Goal: Transaction & Acquisition: Purchase product/service

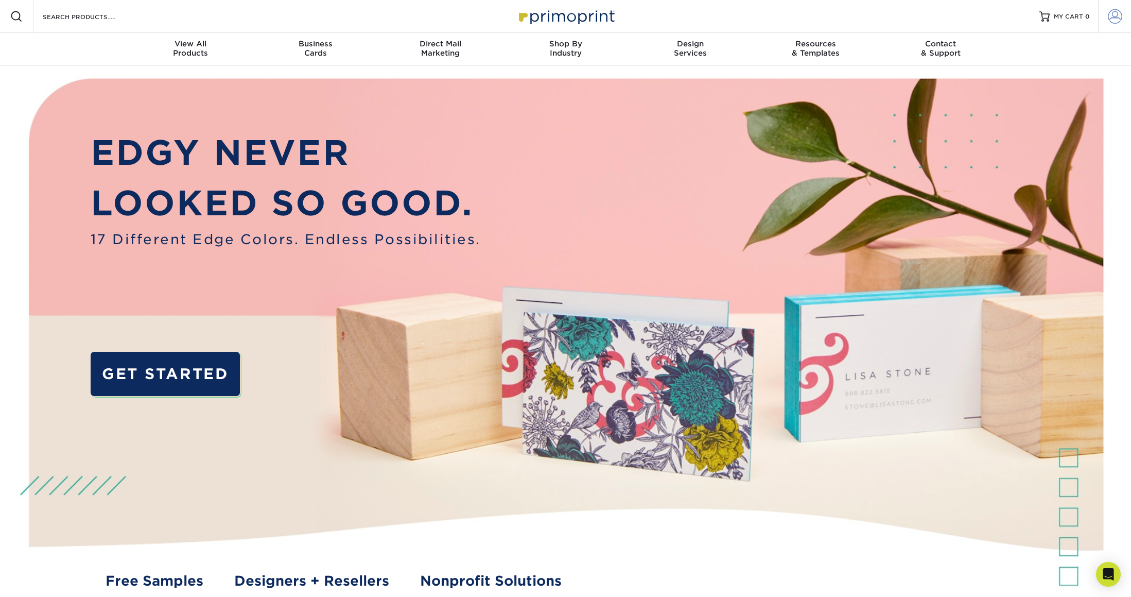
type input "racosta@frontlineed.com"
click at [1115, 17] on span at bounding box center [1115, 16] width 14 height 14
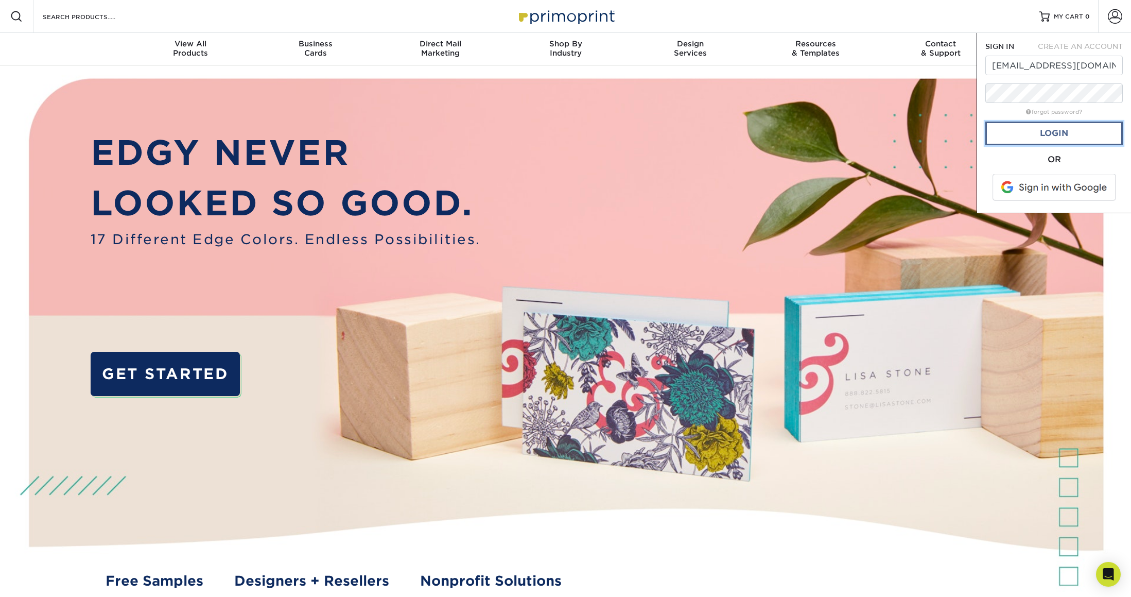
click at [1019, 132] on link "Login" at bounding box center [1053, 133] width 137 height 24
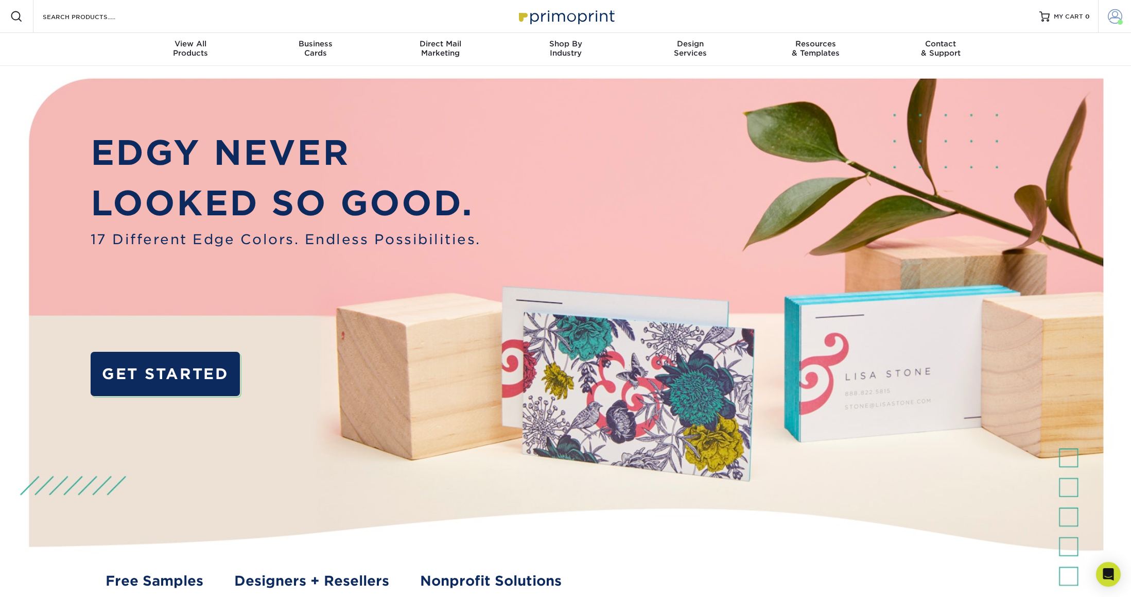
click at [1119, 14] on span at bounding box center [1115, 16] width 14 height 14
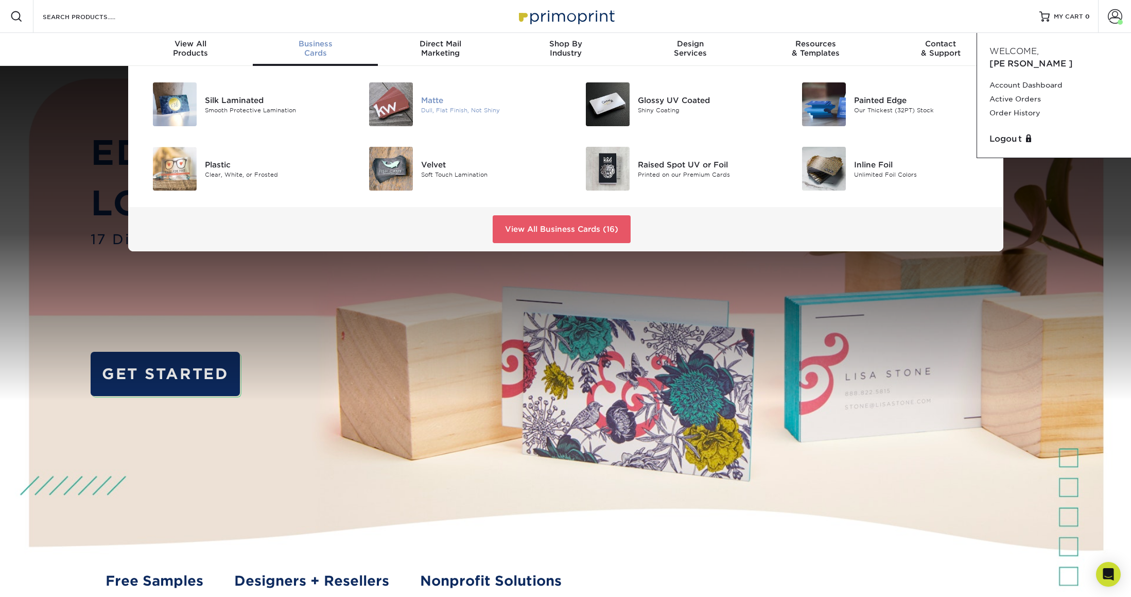
click at [392, 105] on img at bounding box center [391, 104] width 44 height 44
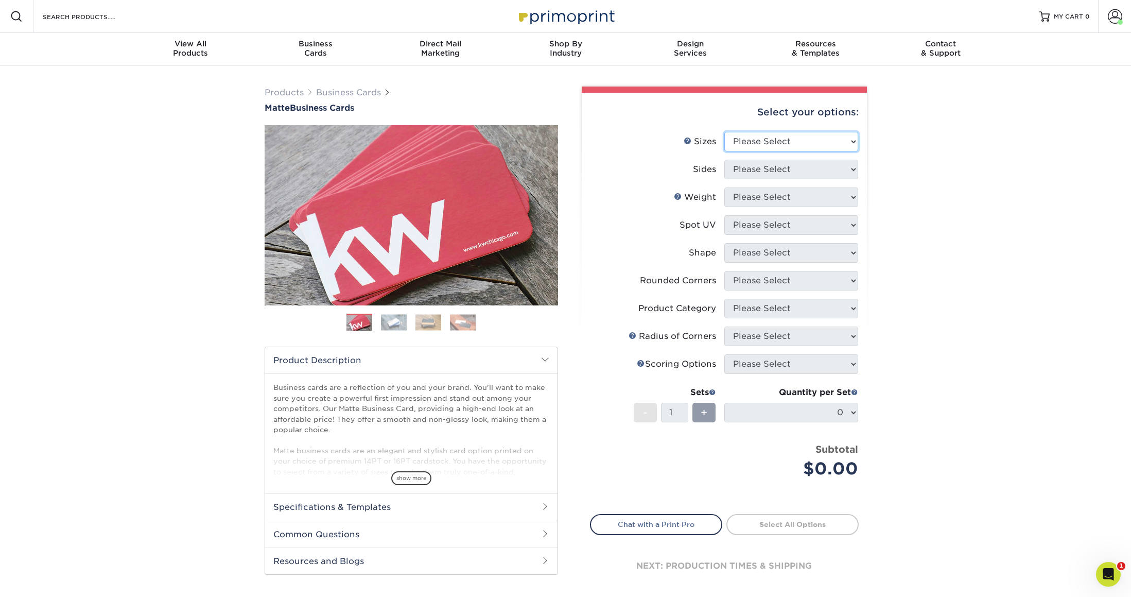
click at [804, 142] on select "Please Select 1.5" x 3.5" - Mini 1.75" x 3.5" - Mini 2" x 2" - Square 2" x 3" -…" at bounding box center [791, 142] width 134 height 20
select select "2.00x3.50"
click at [724, 132] on select "Please Select 1.5" x 3.5" - Mini 1.75" x 3.5" - Mini 2" x 2" - Square 2" x 3" -…" at bounding box center [791, 142] width 134 height 20
click at [788, 158] on li "Sizes Help Sizes Please Select 1.5" x 3.5" - Mini 1.75" x 3.5" - Mini 2" x 2" -…" at bounding box center [724, 146] width 268 height 28
click at [785, 163] on select "Please Select Print Both Sides Print Front Only" at bounding box center [791, 170] width 134 height 20
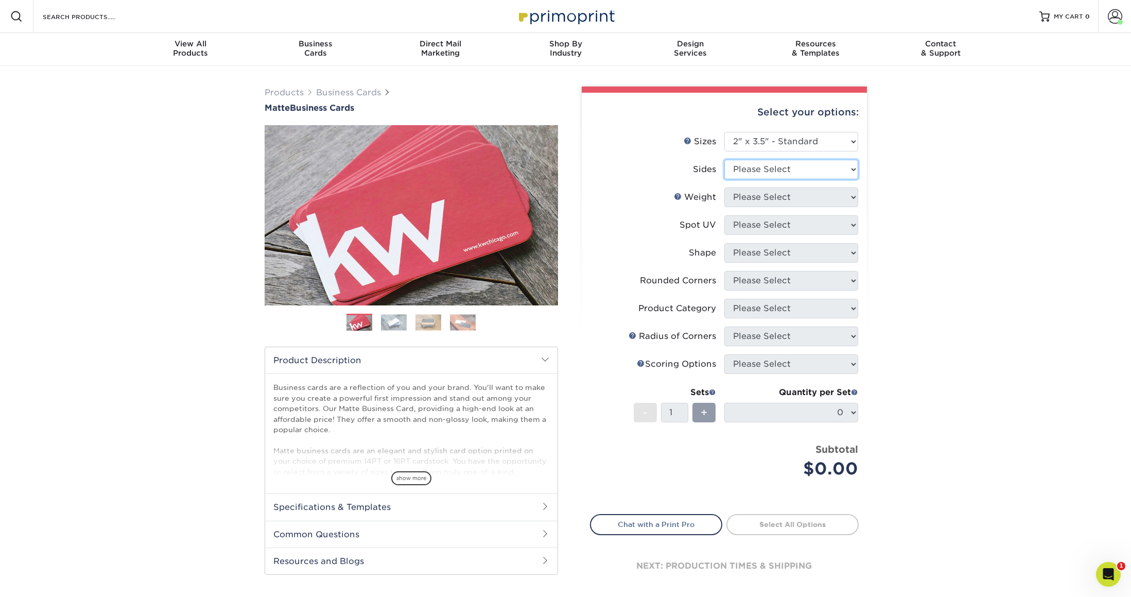
select select "13abbda7-1d64-4f25-8bb2-c179b224825d"
click at [724, 160] on select "Please Select Print Both Sides Print Front Only" at bounding box center [791, 170] width 134 height 20
click at [795, 196] on select "Please Select 16PT 14PT" at bounding box center [791, 197] width 134 height 20
select select "16PT"
click at [724, 187] on select "Please Select 16PT 14PT" at bounding box center [791, 197] width 134 height 20
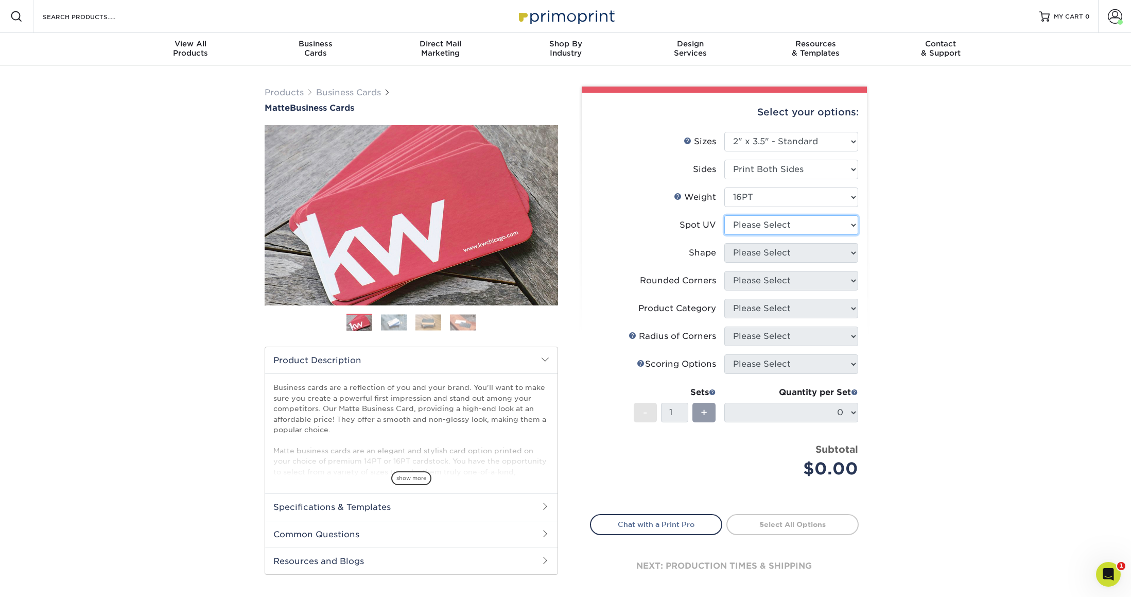
click at [782, 228] on select "Please Select No Spot UV Front and Back (Both Sides) Front Only Back Only" at bounding box center [791, 225] width 134 height 20
select select "3"
click at [724, 215] on select "Please Select No Spot UV Front and Back (Both Sides) Front Only Back Only" at bounding box center [791, 225] width 134 height 20
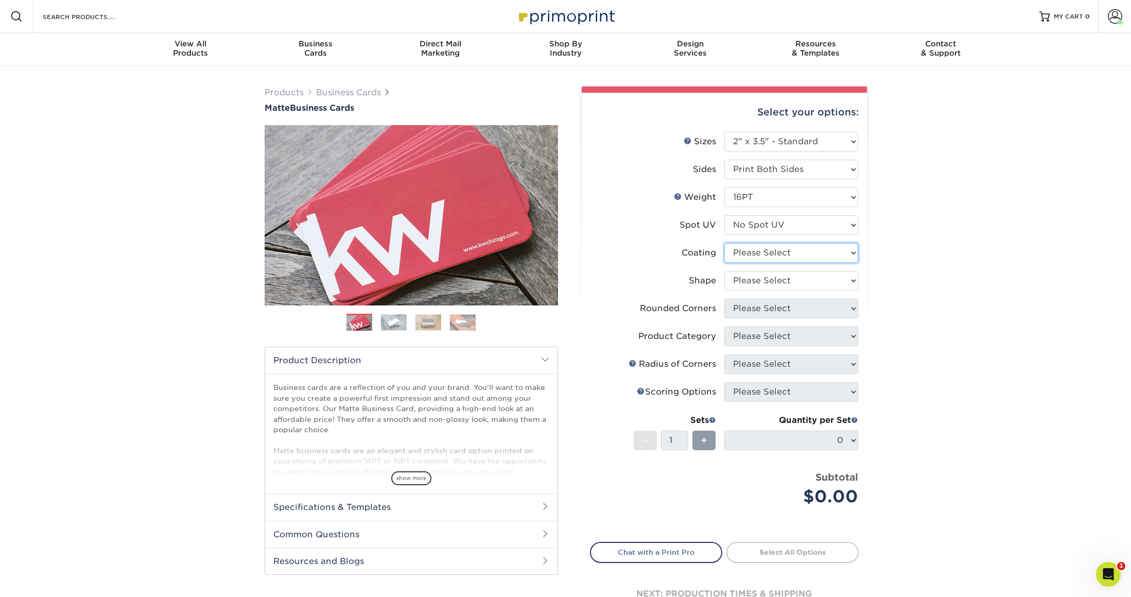
click at [790, 251] on select at bounding box center [791, 253] width 134 height 20
select select "121bb7b5-3b4d-429f-bd8d-bbf80e953313"
click at [724, 243] on select at bounding box center [791, 253] width 134 height 20
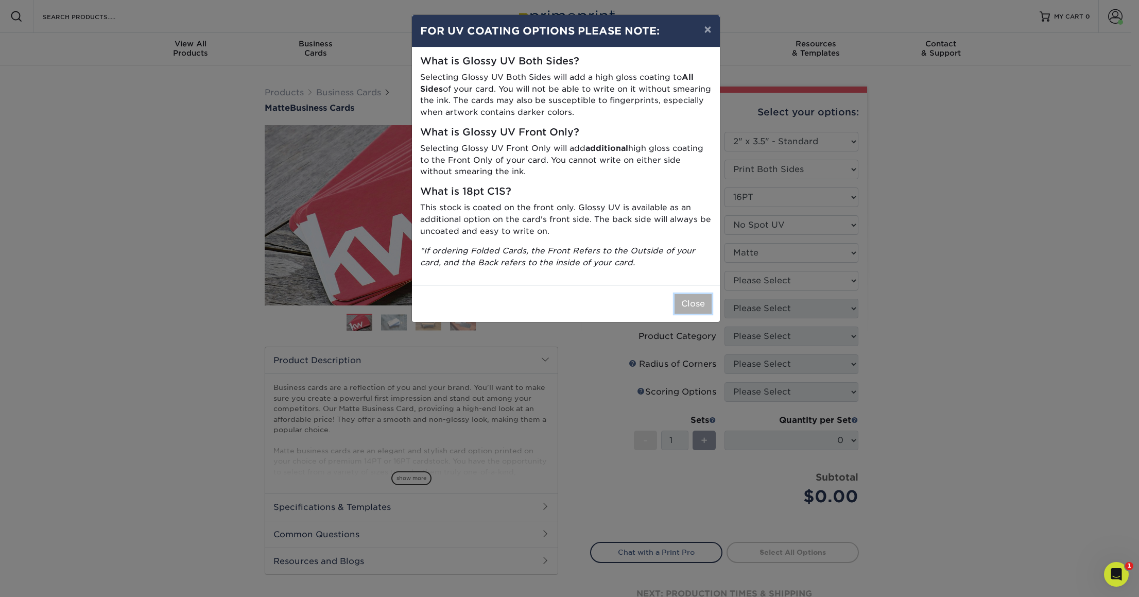
click at [697, 301] on button "Close" at bounding box center [692, 304] width 37 height 20
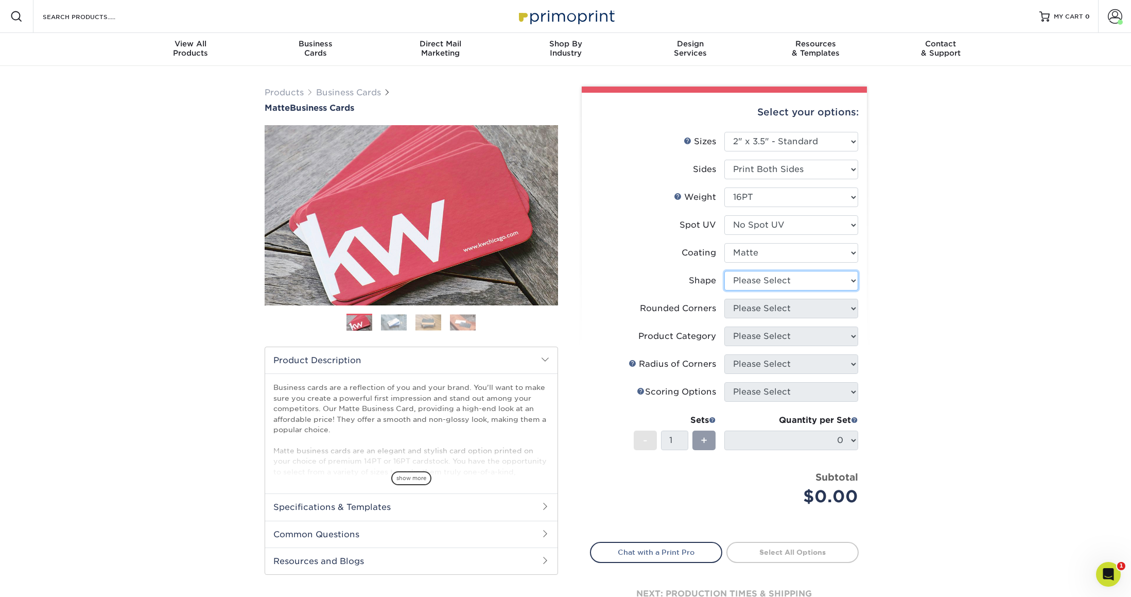
click at [778, 282] on select "Please Select Standard Oval" at bounding box center [791, 281] width 134 height 20
select select "standard"
click at [724, 271] on select "Please Select Standard Oval" at bounding box center [791, 281] width 134 height 20
click at [778, 304] on select "Please Select Yes - Round 2 Corners Yes - Round 4 Corners No" at bounding box center [791, 309] width 134 height 20
select select "7672df9e-0e0a-464d-8e1f-920c575e4da3"
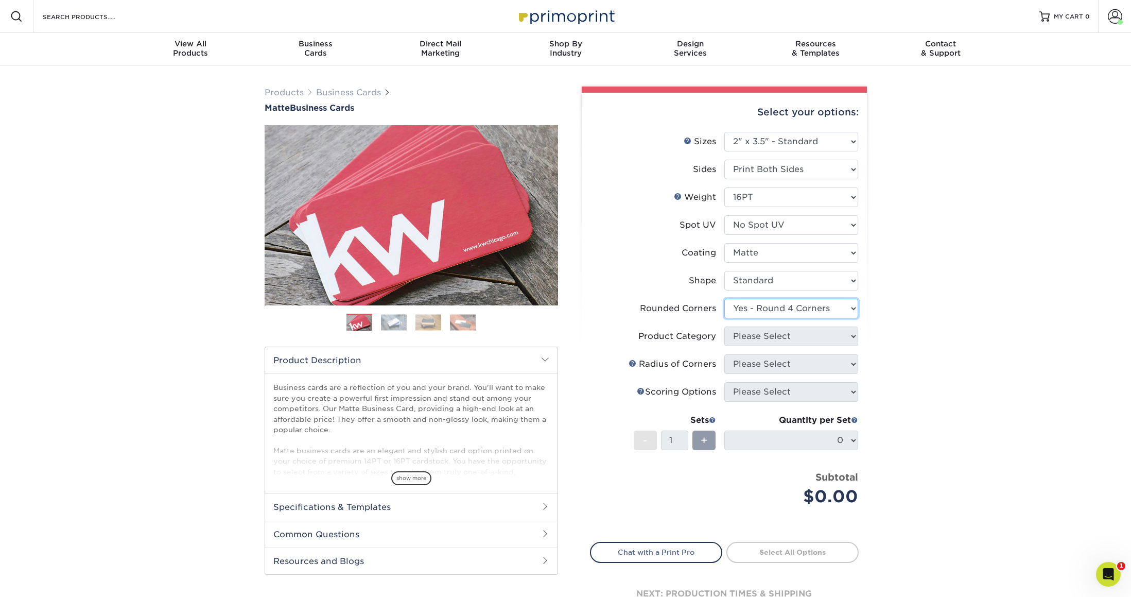
click at [724, 299] on select "Please Select Yes - Round 2 Corners Yes - Round 4 Corners No" at bounding box center [791, 309] width 134 height 20
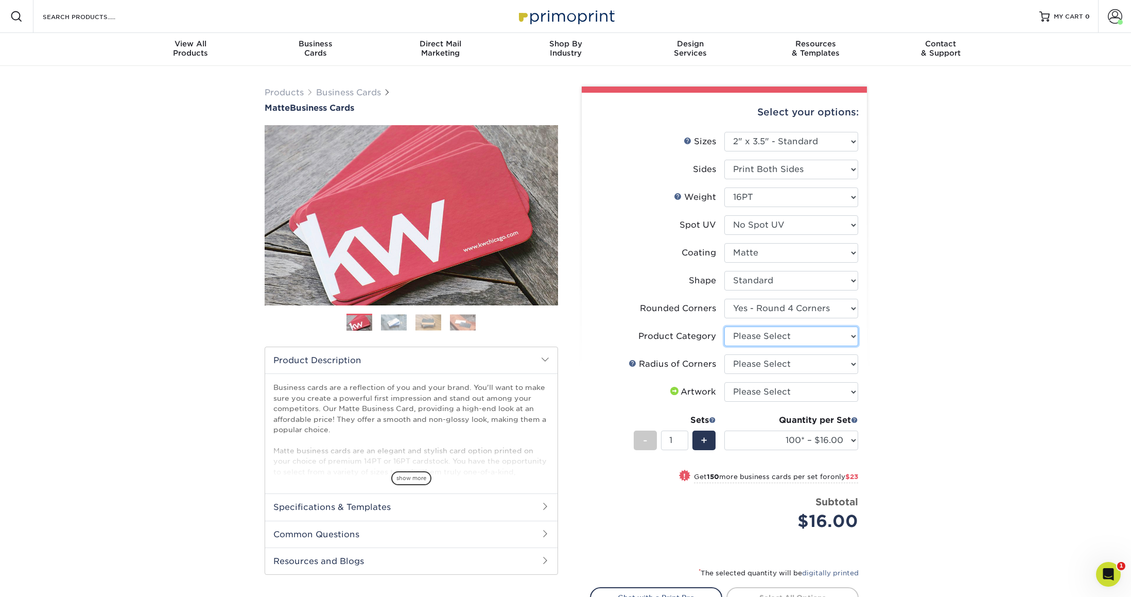
click at [779, 335] on select "Please Select Business Cards" at bounding box center [791, 336] width 134 height 20
select select "3b5148f1-0588-4f88-a218-97bcfdce65c1"
click at [724, 326] on select "Please Select Business Cards" at bounding box center [791, 336] width 134 height 20
click at [770, 364] on select "Please Select Rounded 1/8" Rounded 1/4"" at bounding box center [791, 364] width 134 height 20
select select "589680c7-ee9a-431b-9d12-d7aeb1386a97"
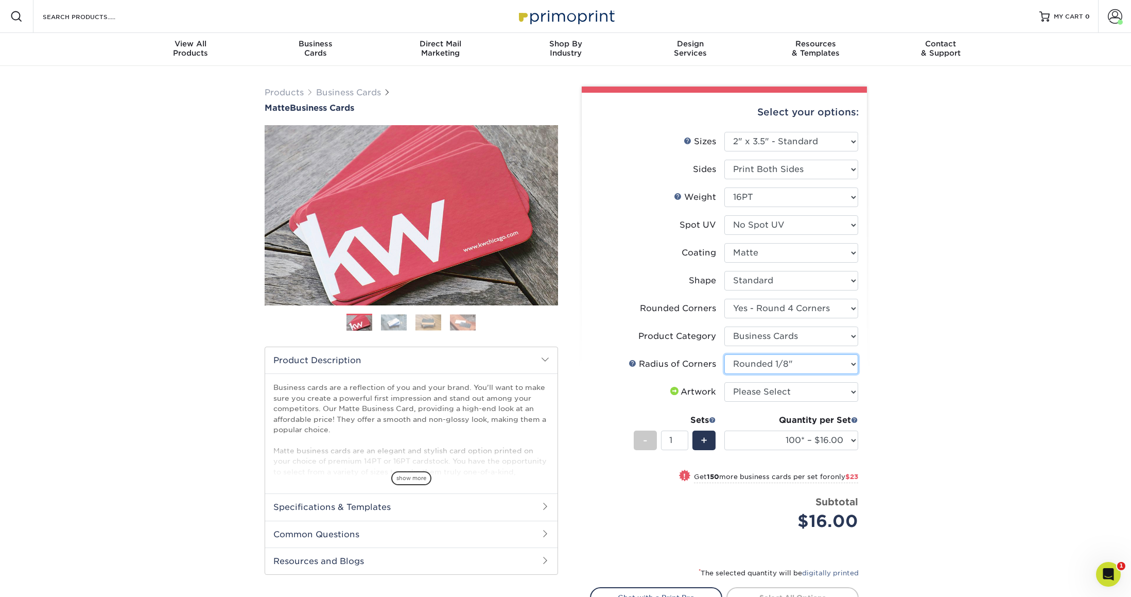
click at [724, 354] on select "Please Select Rounded 1/8" Rounded 1/4"" at bounding box center [791, 364] width 134 height 20
click at [757, 390] on select "Please Select I will upload files I need a design - $100" at bounding box center [791, 392] width 134 height 20
select select "upload"
click at [724, 382] on select "Please Select I will upload files I need a design - $100" at bounding box center [791, 392] width 134 height 20
click at [833, 443] on select "100* – $16.00 250* – $39.00 500 – $77.00 1000 – $94.00 2500 – $173.00 5000 – $2…" at bounding box center [791, 440] width 134 height 20
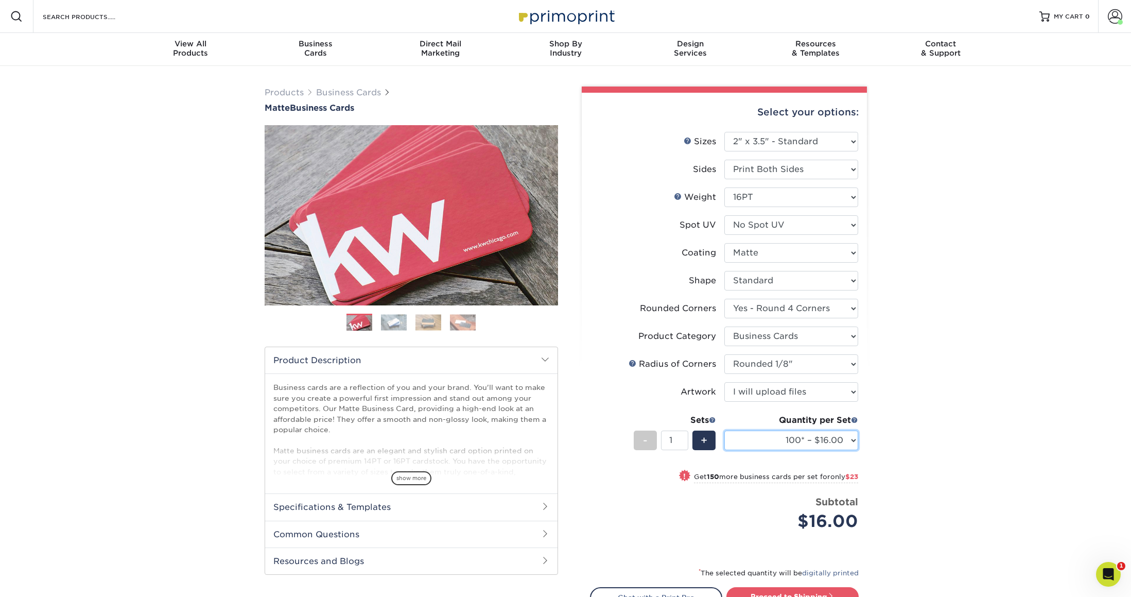
select select "250* – $39.00"
click at [724, 430] on select "100* – $16.00 250* – $39.00 500 – $77.00 1000 – $94.00 2500 – $173.00 5000 – $2…" at bounding box center [791, 440] width 134 height 20
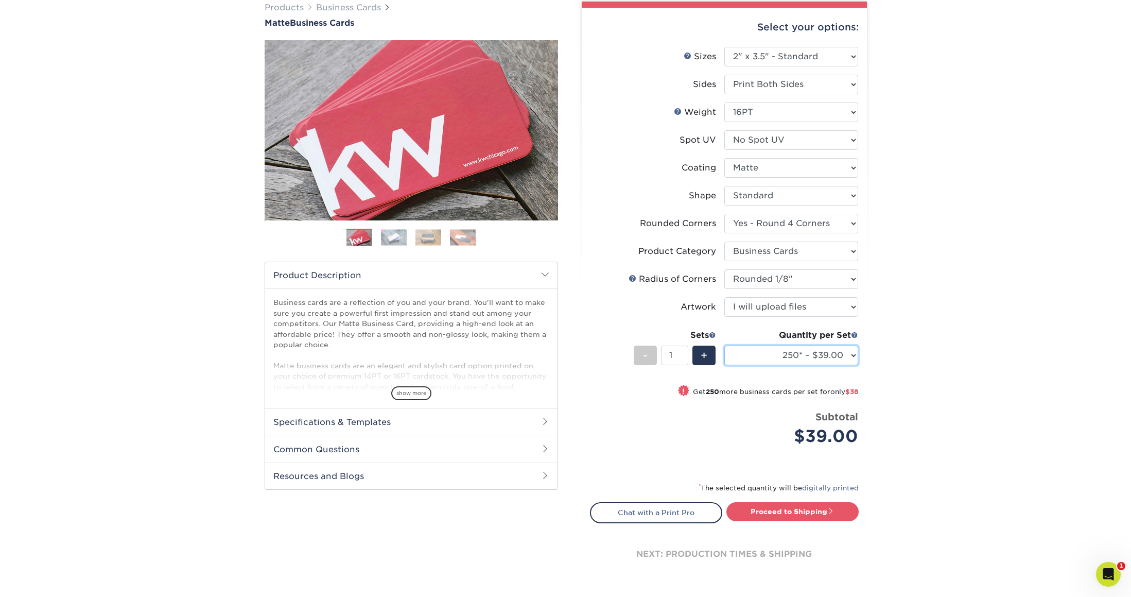
scroll to position [161, 0]
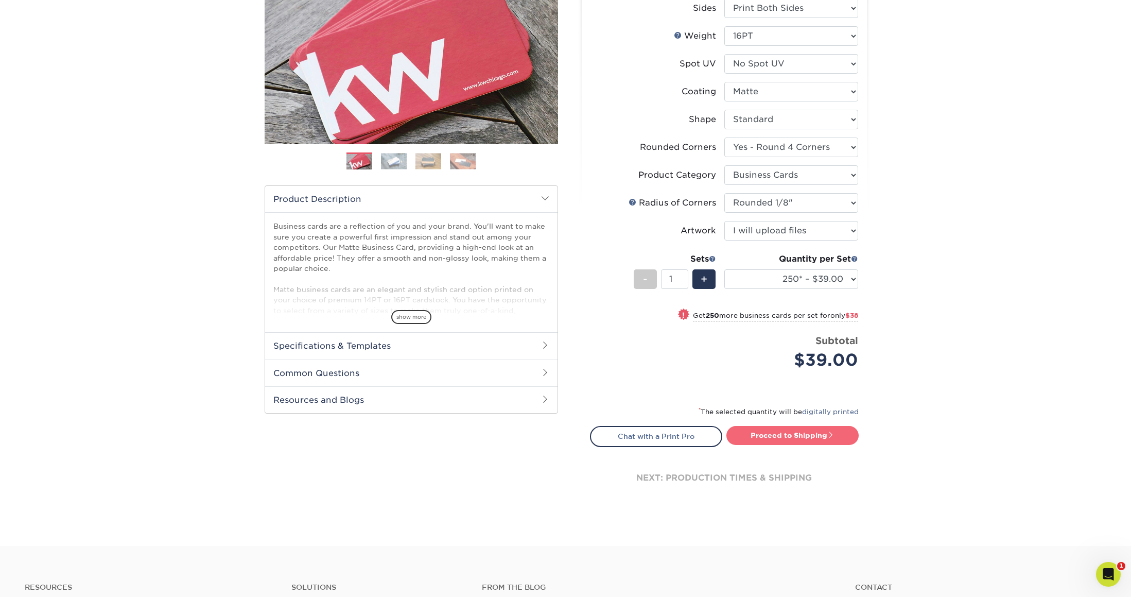
click at [804, 436] on link "Proceed to Shipping" at bounding box center [792, 435] width 132 height 19
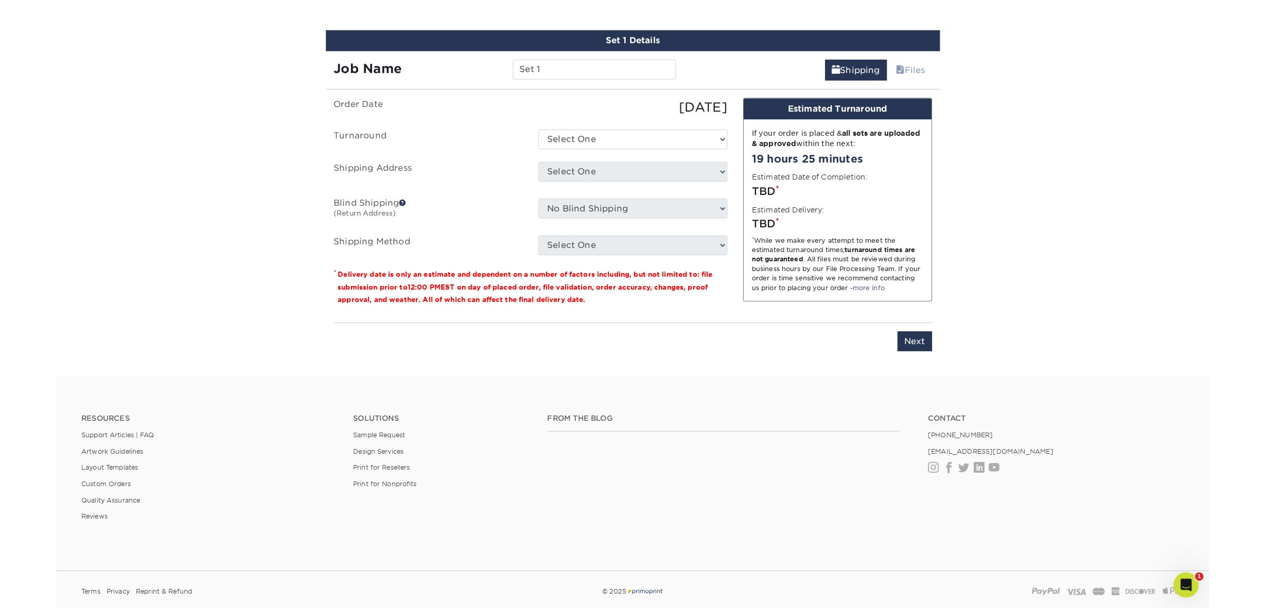
scroll to position [615, 0]
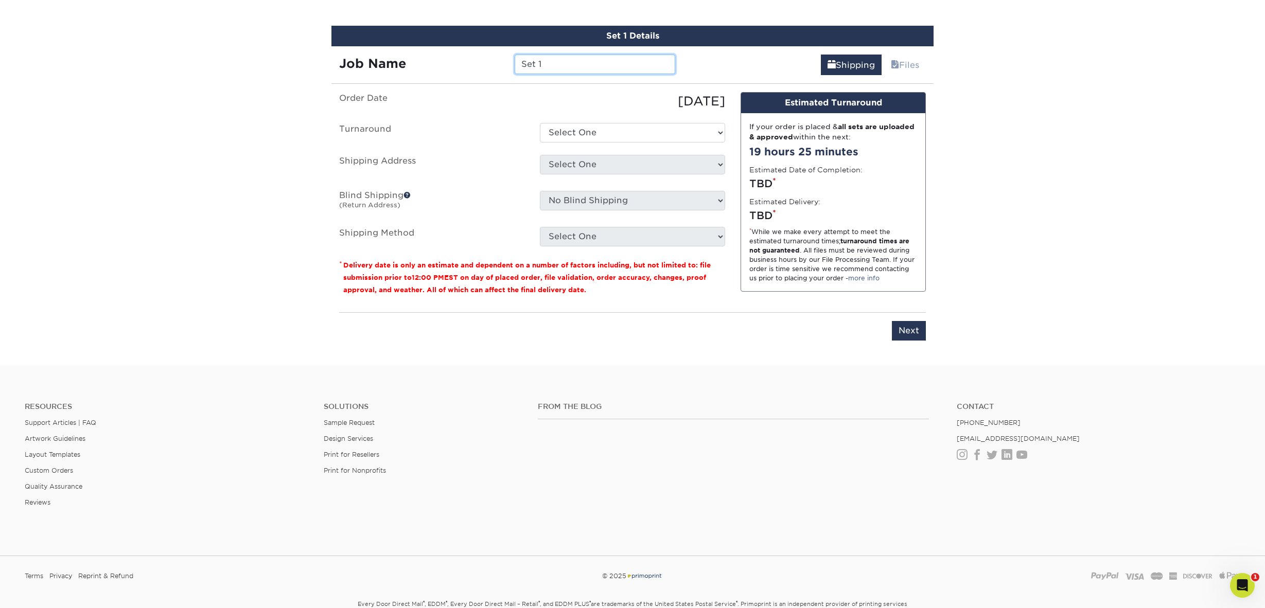
click at [566, 69] on input "Set 1" at bounding box center [595, 65] width 160 height 20
paste input "Mackenzie Grogan"
type input "Mackenzie Grogan"
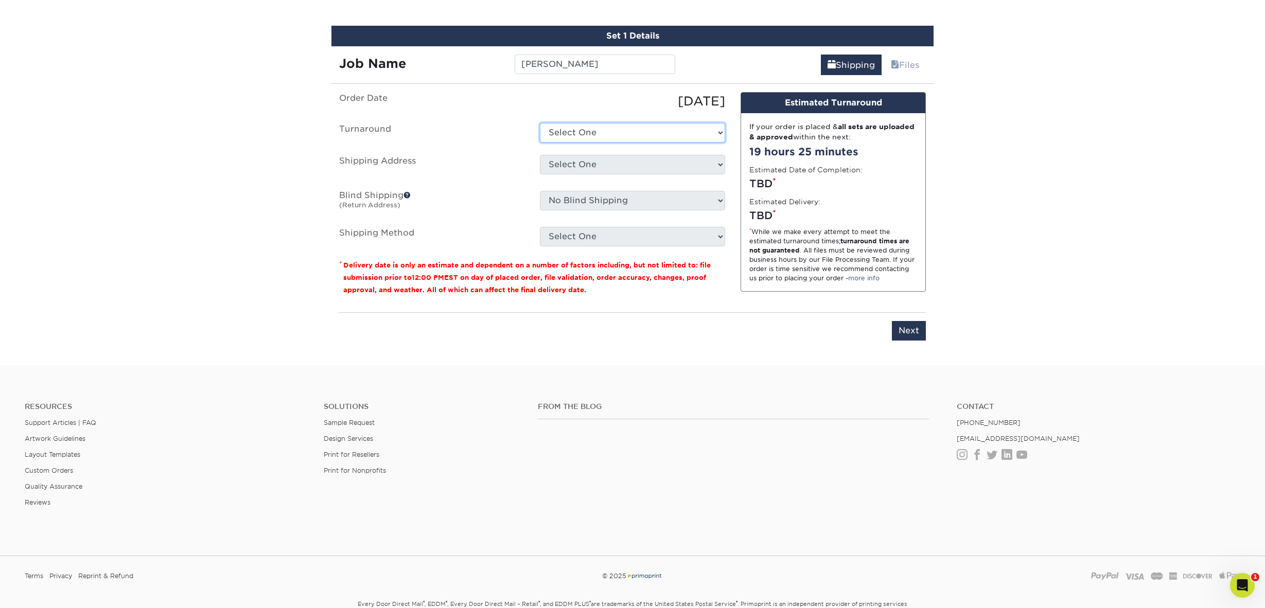
click at [595, 131] on select "Select One 2-4 Business Days 2 Day Next Business Day" at bounding box center [632, 133] width 185 height 20
select select "823306c4-fca3-4eef-b9dc-f915865d50ea"
click at [540, 123] on select "Select One 2-4 Business Days 2 Day Next Business Day" at bounding box center [632, 133] width 185 height 20
click at [587, 157] on select "Select One AASPA 2019 AASPA-2022 Abbey Therings Adam Cho Adam Cibulka-Home Adam…" at bounding box center [632, 165] width 185 height 20
select select "16974"
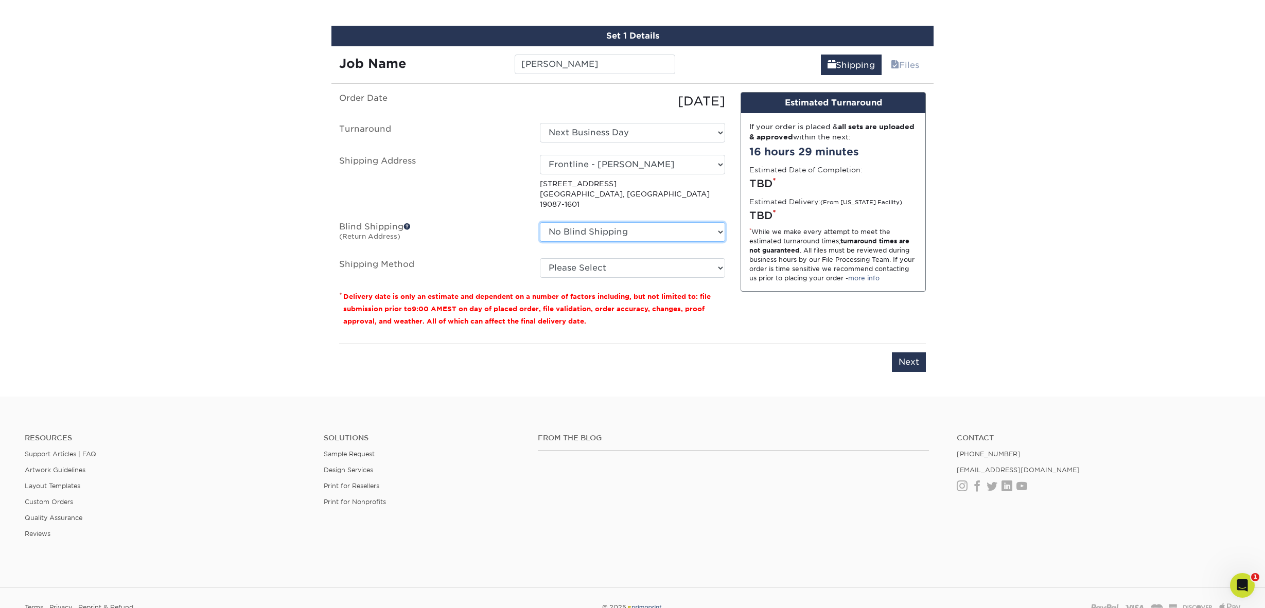
click at [614, 222] on select "No Blind Shipping AASPA 2019 AASPA-2022 Abbey Therings Adam Cho Adam Cibulka-Ho…" at bounding box center [632, 232] width 185 height 20
click at [540, 222] on select "No Blind Shipping AASPA 2019 AASPA-2022 Abbey Therings Adam Cho Adam Cibulka-Ho…" at bounding box center [632, 232] width 185 height 20
click at [610, 258] on select "Please Select Ground Shipping (+$7.84) 3 Day Shipping Service (+$15.33) 2 Day A…" at bounding box center [632, 268] width 185 height 20
select select "03"
click at [540, 258] on select "Please Select Ground Shipping (+$7.84) 3 Day Shipping Service (+$15.33) 2 Day A…" at bounding box center [632, 268] width 185 height 20
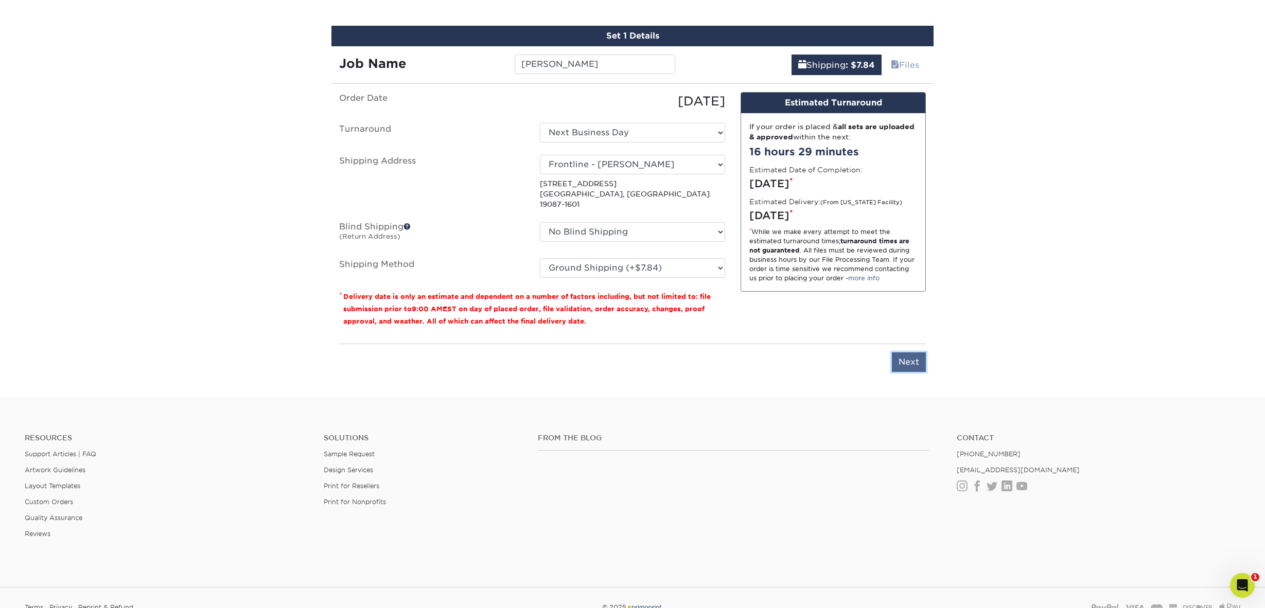
click at [910, 353] on input "Next" at bounding box center [909, 363] width 34 height 20
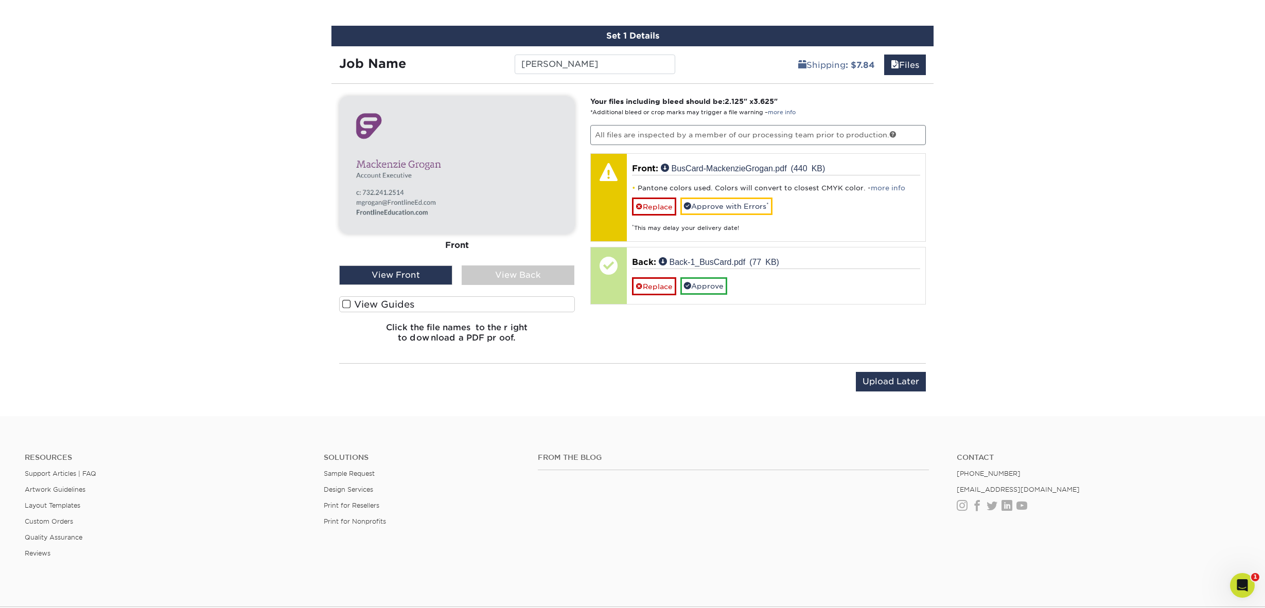
click at [514, 271] on div "View Back" at bounding box center [518, 276] width 113 height 20
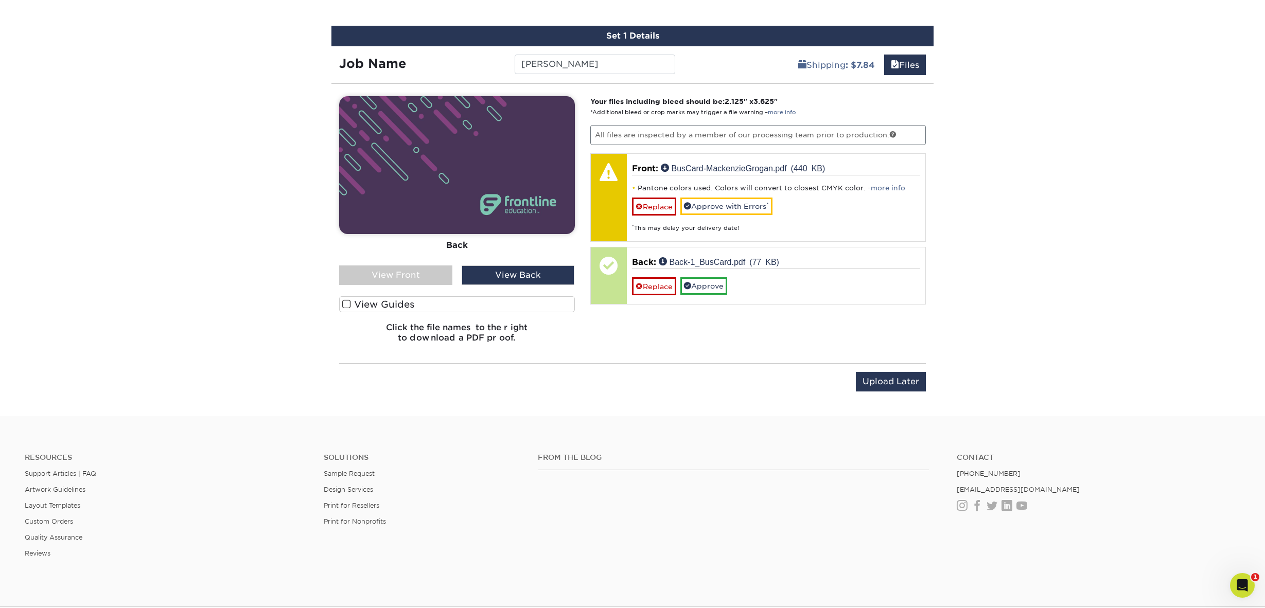
click at [427, 269] on div "View Front" at bounding box center [395, 276] width 113 height 20
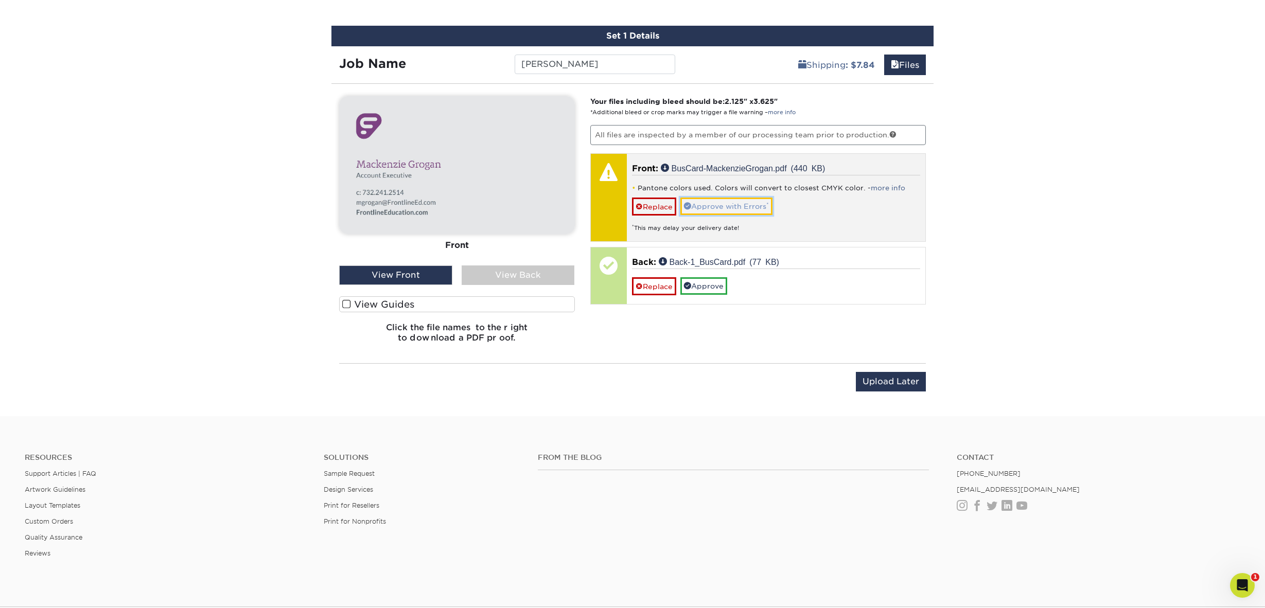
click at [721, 206] on link "Approve with Errors *" at bounding box center [727, 207] width 92 height 18
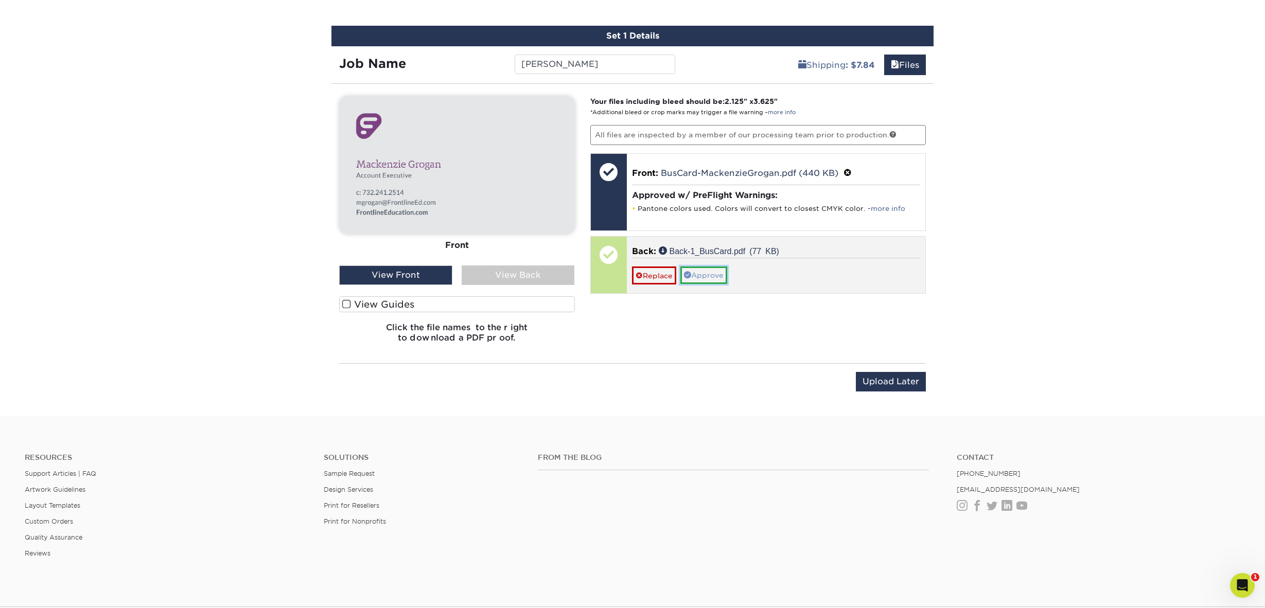
click at [710, 272] on link "Approve" at bounding box center [704, 276] width 47 height 18
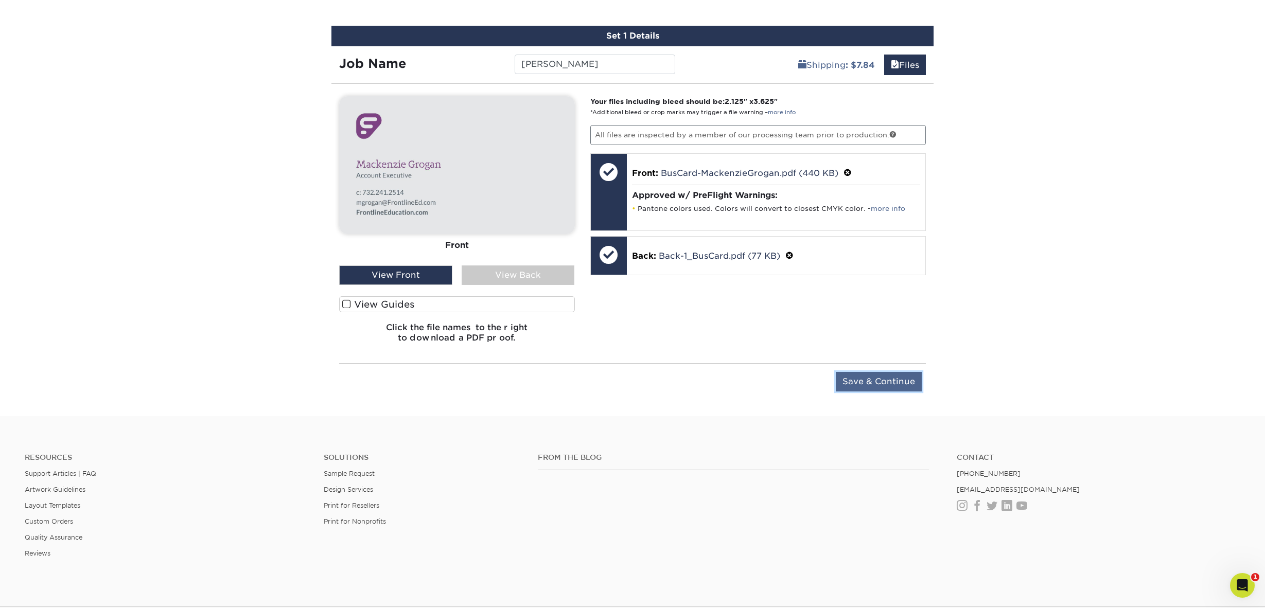
click at [874, 384] on input "Save & Continue" at bounding box center [879, 382] width 86 height 20
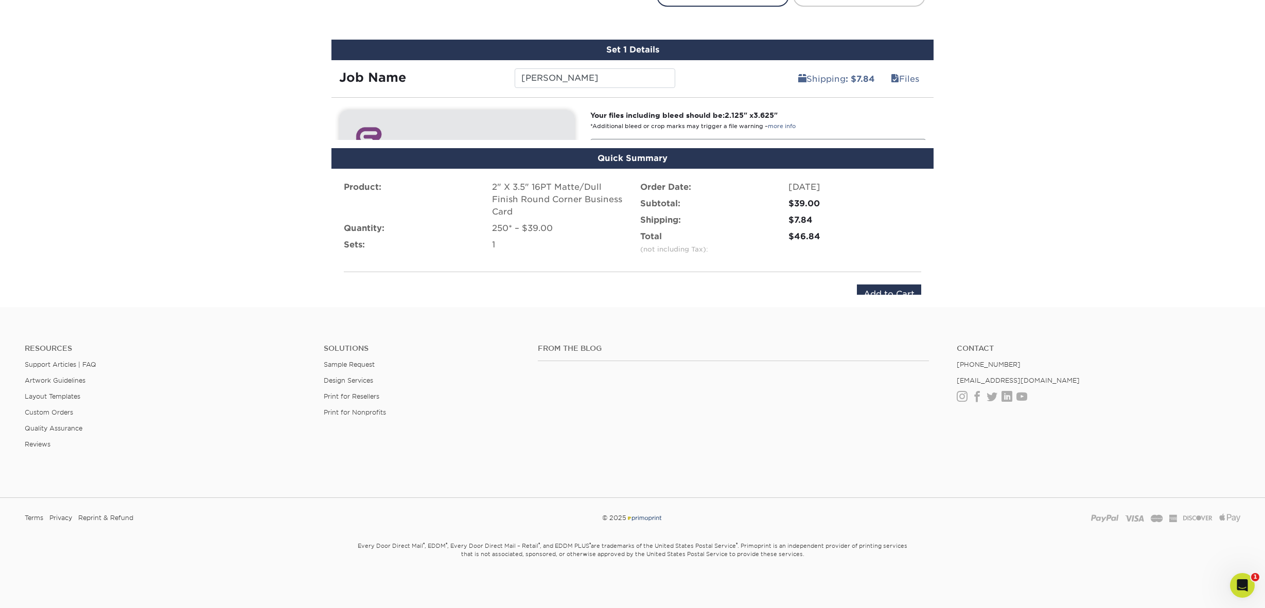
scroll to position [581, 0]
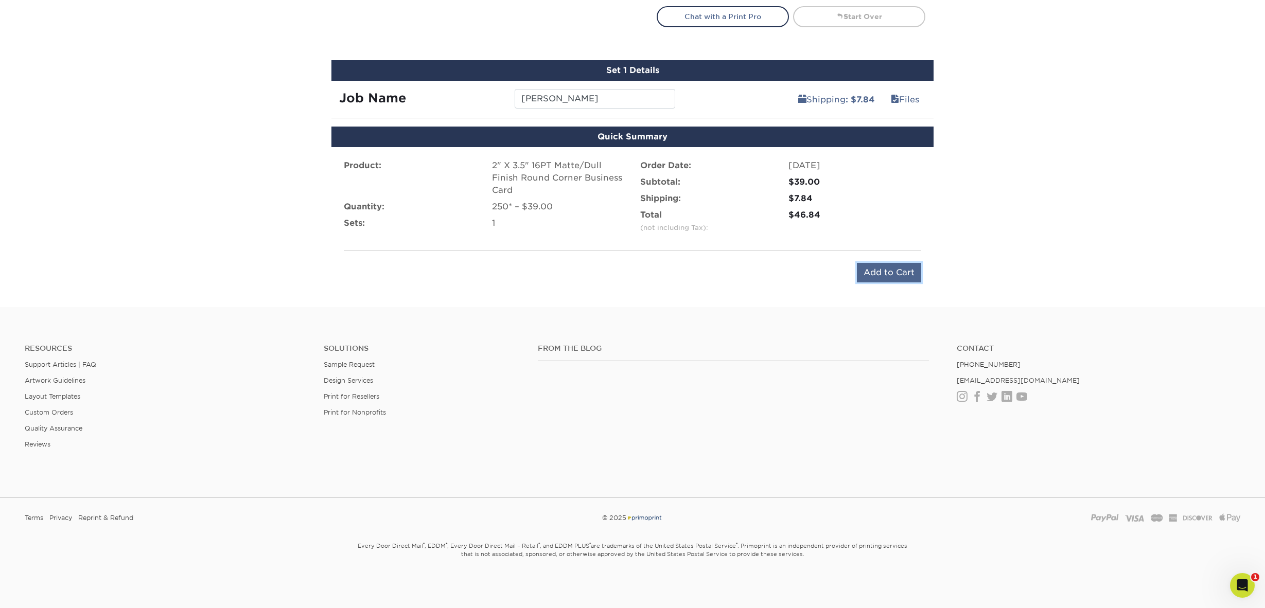
click at [887, 272] on input "Add to Cart" at bounding box center [889, 273] width 64 height 20
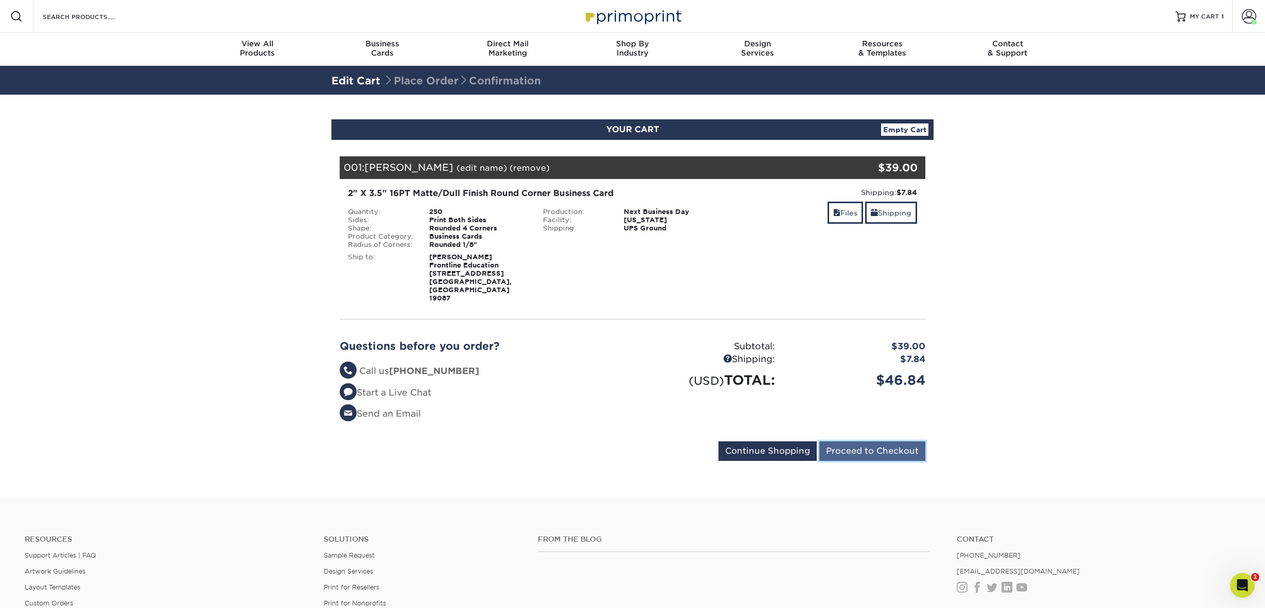
click at [878, 442] on input "Proceed to Checkout" at bounding box center [873, 452] width 106 height 20
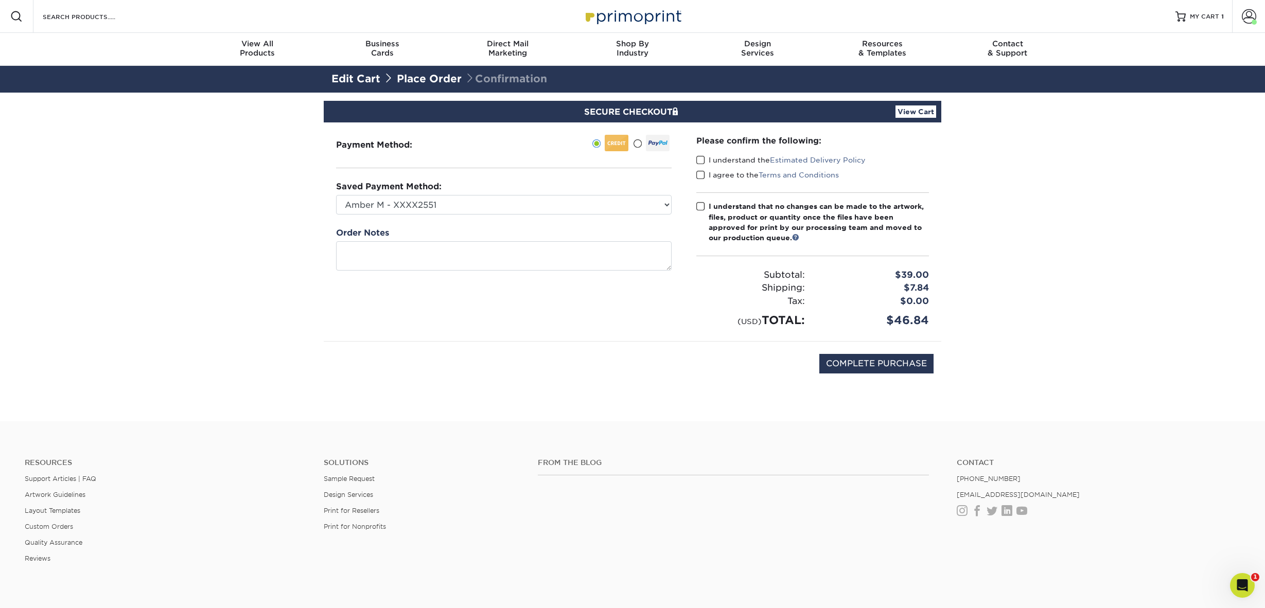
click at [700, 157] on span at bounding box center [700, 160] width 9 height 10
click at [0, 0] on input "I understand the Estimated Delivery Policy" at bounding box center [0, 0] width 0 height 0
drag, startPoint x: 699, startPoint y: 173, endPoint x: 700, endPoint y: 179, distance: 5.8
click at [699, 173] on span at bounding box center [700, 175] width 9 height 10
click at [0, 0] on input "I agree to the Terms and Conditions" at bounding box center [0, 0] width 0 height 0
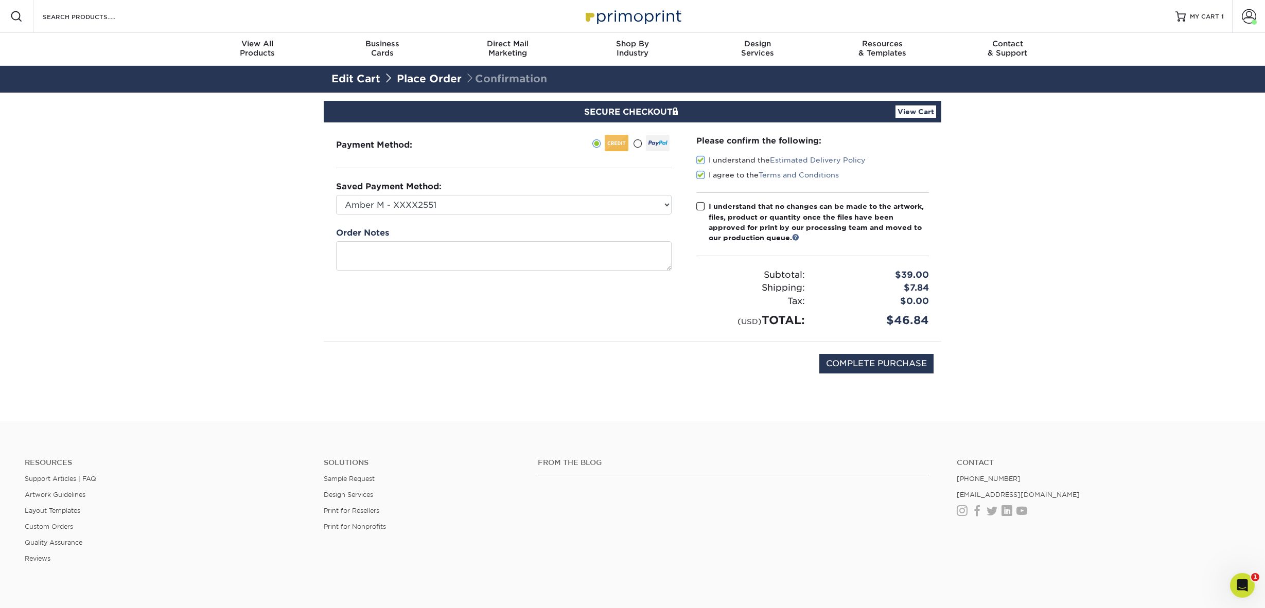
click at [698, 206] on span at bounding box center [700, 207] width 9 height 10
click at [0, 0] on input "I understand that no changes can be made to the artwork, files, product or quan…" at bounding box center [0, 0] width 0 height 0
click at [867, 365] on input "COMPLETE PURCHASE" at bounding box center [877, 364] width 114 height 20
type input "PROCESSING, PLEASE WAIT..."
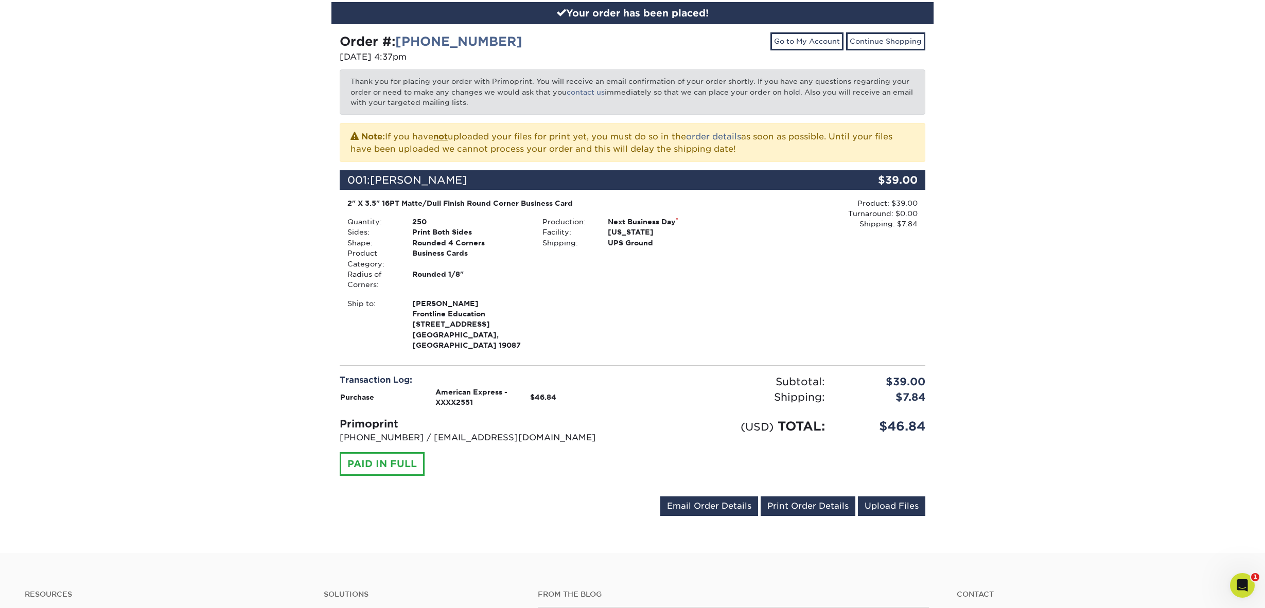
scroll to position [124, 0]
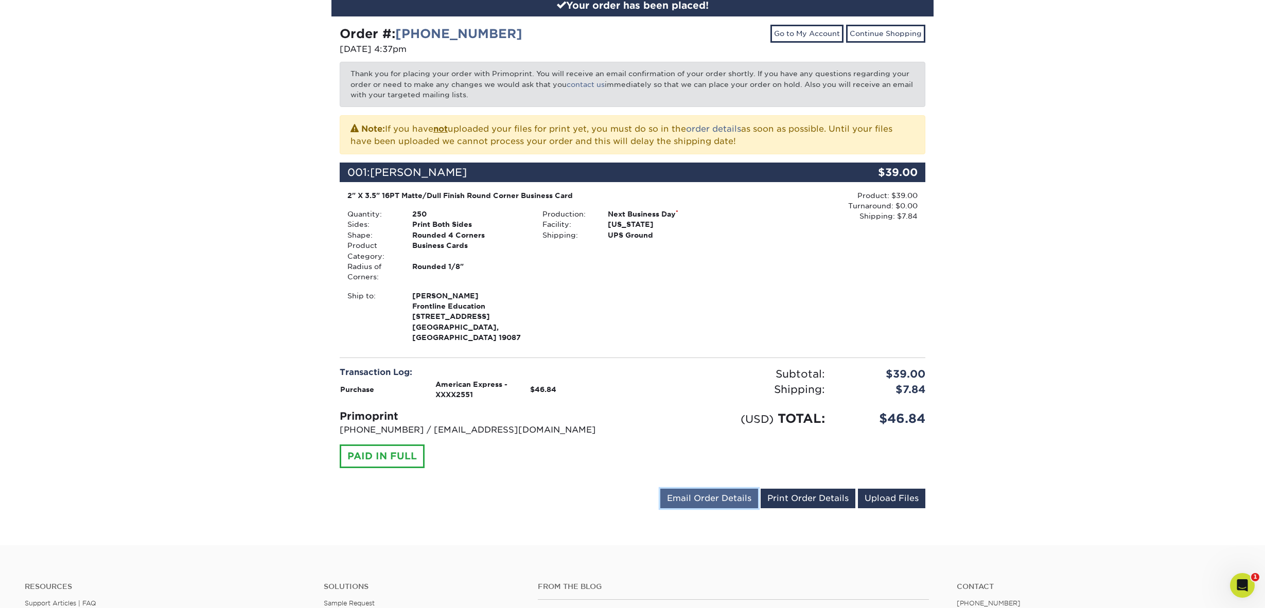
click at [683, 489] on link "Email Order Details" at bounding box center [709, 499] width 98 height 20
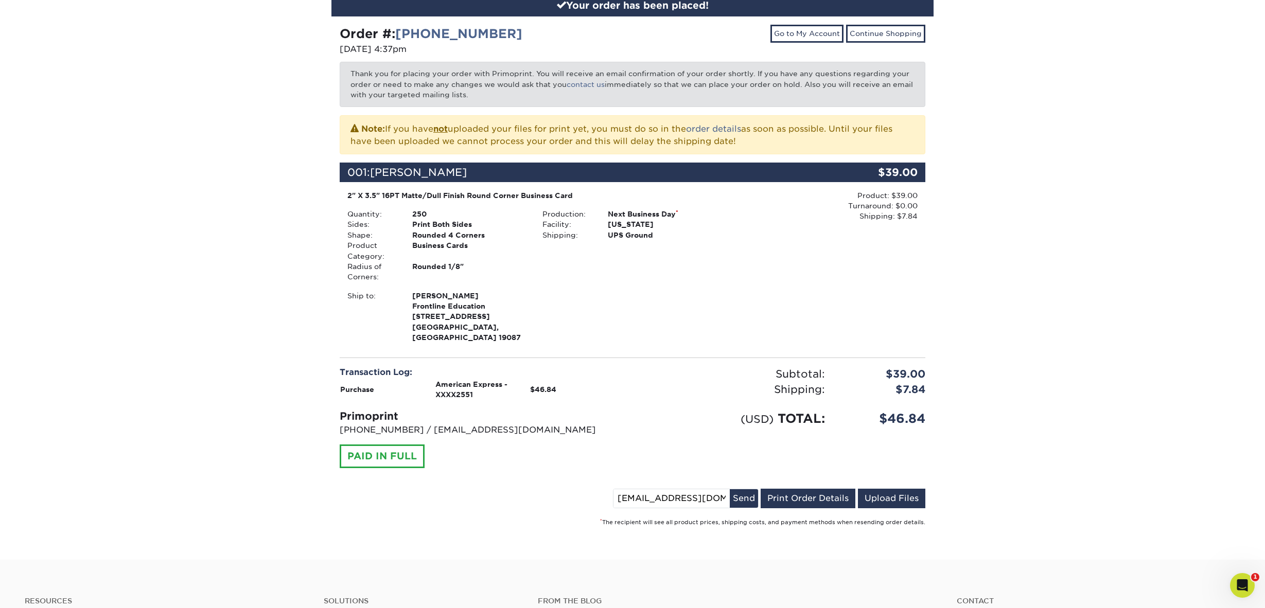
click at [668, 490] on input "racosta@frontlineed.com" at bounding box center [672, 499] width 116 height 19
click at [668, 490] on input "[EMAIL_ADDRESS][DOMAIN_NAME]" at bounding box center [672, 499] width 116 height 19
paste input "amarquez"
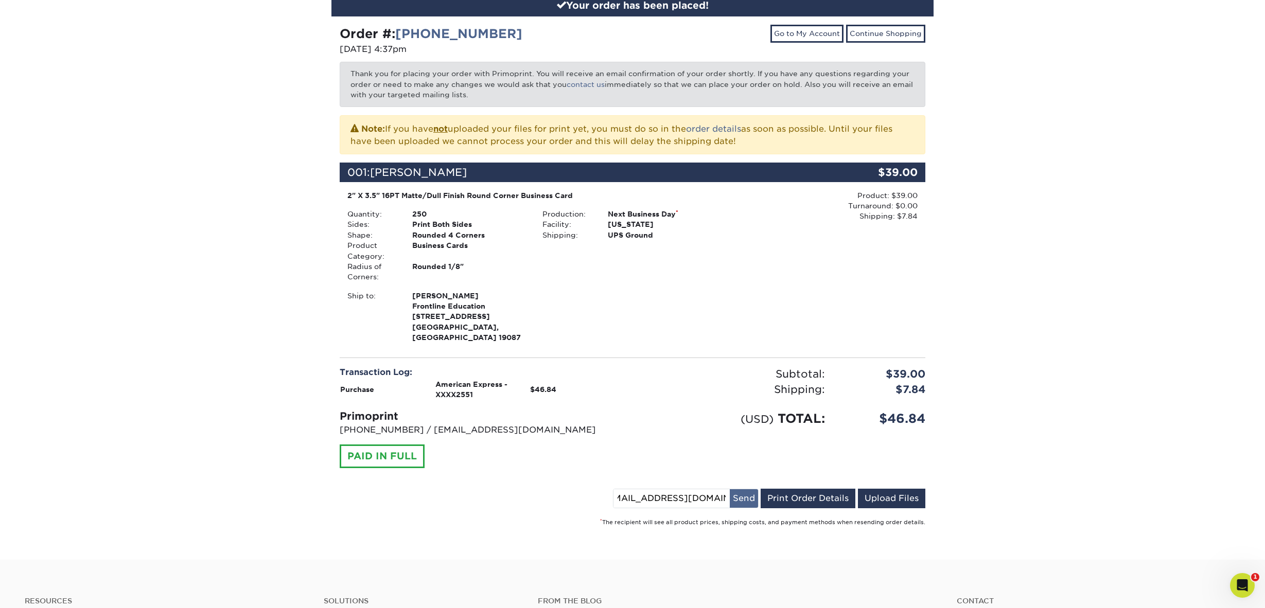
type input "amarquez@frontlineed.com"
click at [745, 490] on button "Send" at bounding box center [744, 499] width 28 height 19
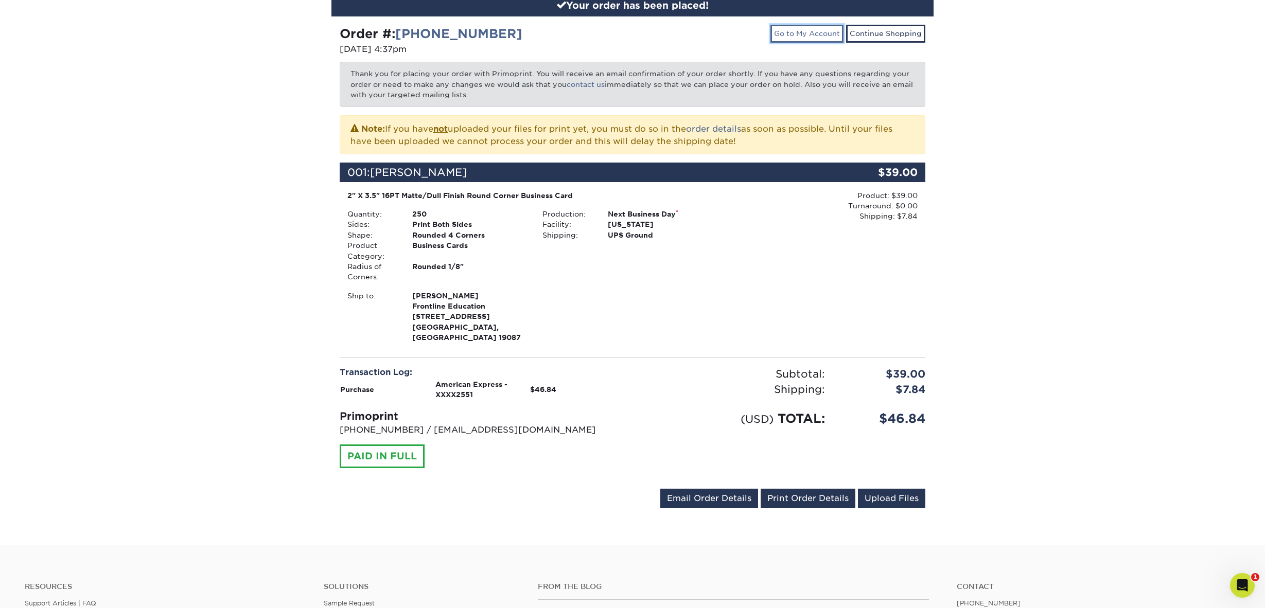
click at [807, 32] on link "Go to My Account" at bounding box center [807, 34] width 73 height 18
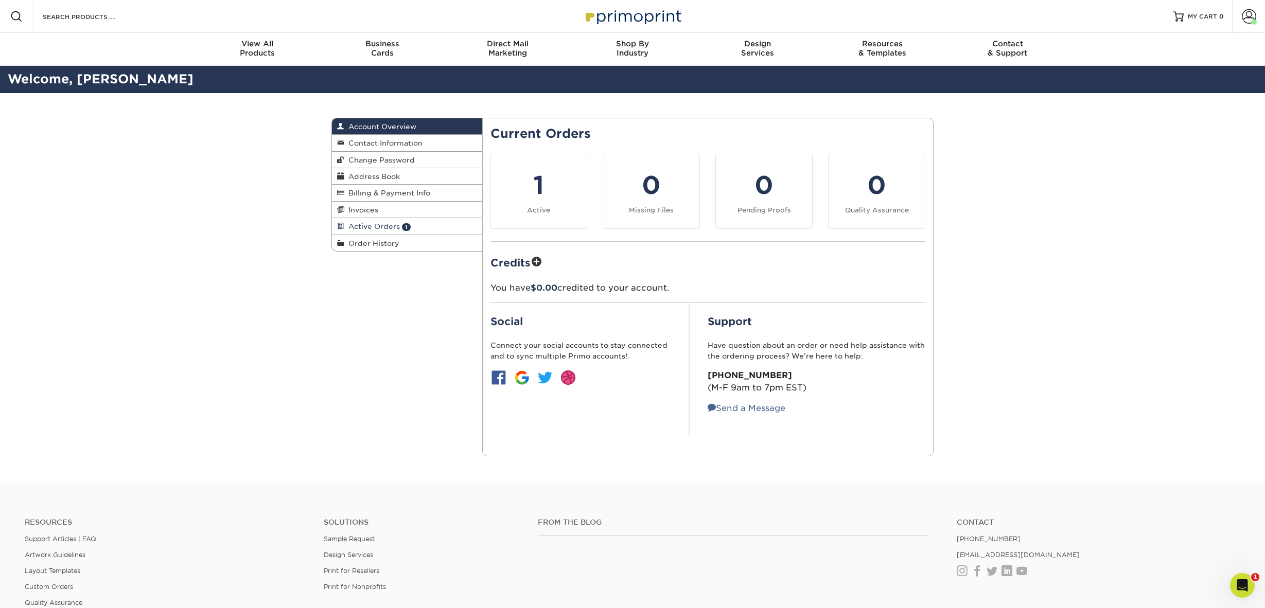
click at [389, 231] on link "Active Orders 1" at bounding box center [407, 226] width 150 height 16
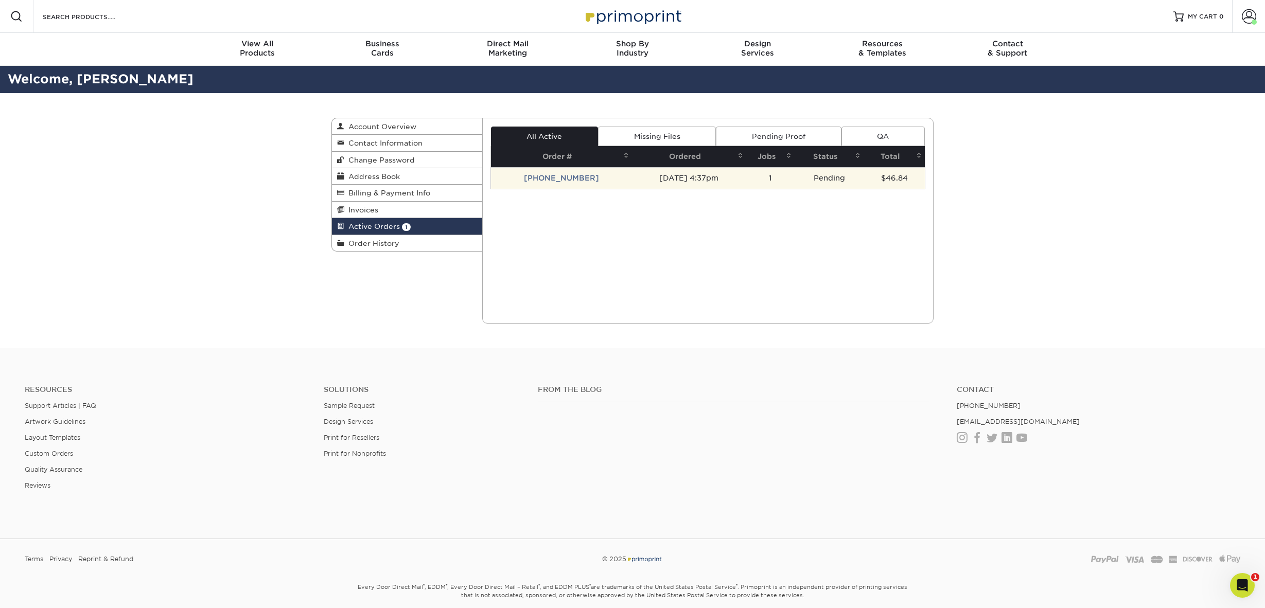
click at [534, 178] on td "25825-43772-145" at bounding box center [561, 178] width 141 height 22
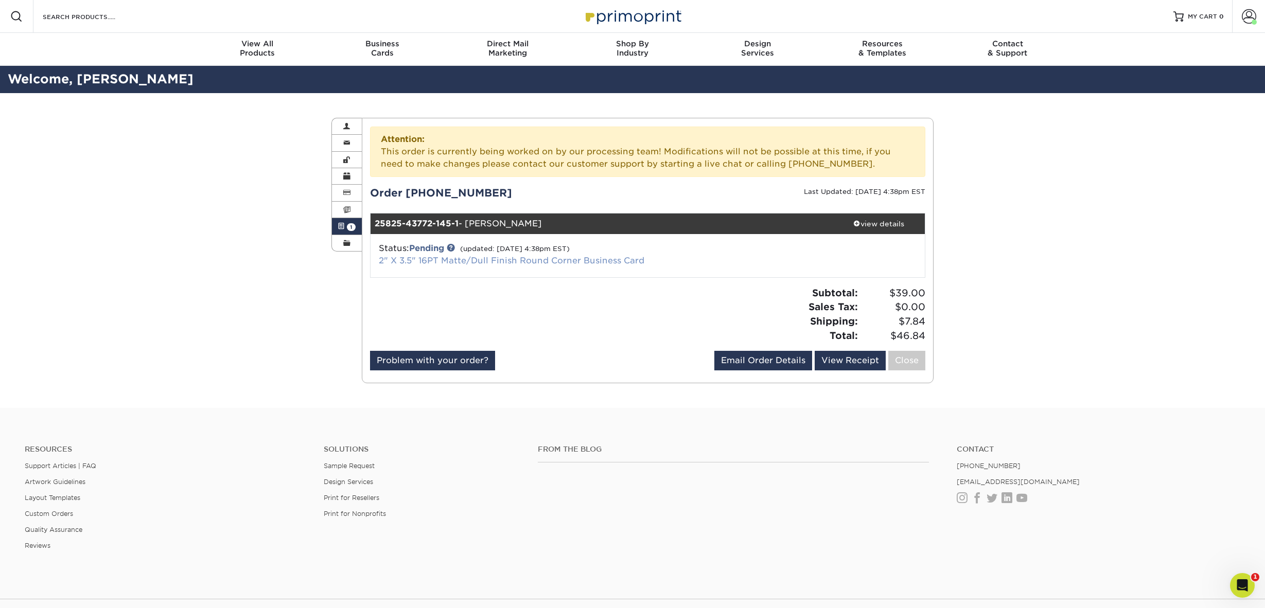
click at [480, 259] on link "2" X 3.5" 16PT Matte/Dull Finish Round Corner Business Card" at bounding box center [512, 261] width 266 height 10
